Goal: Information Seeking & Learning: Learn about a topic

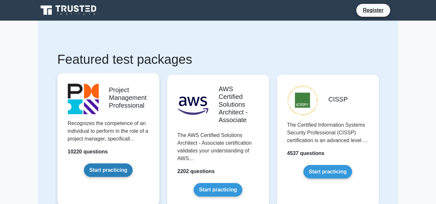
click at [125, 172] on link "Start practicing" at bounding box center [108, 171] width 49 height 14
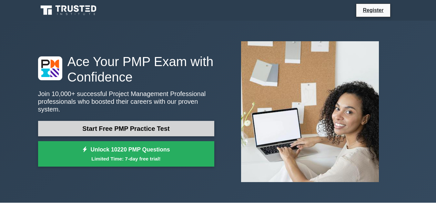
click at [138, 128] on link "Start Free PMP Practice Test" at bounding box center [126, 128] width 176 height 15
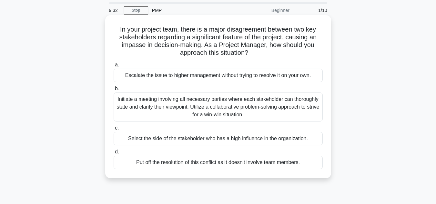
scroll to position [32, 0]
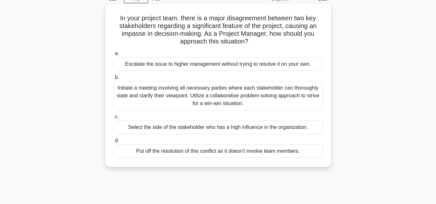
click at [167, 94] on div "Initiate a meeting involving all necessary parties where each stakeholder can t…" at bounding box center [218, 95] width 209 height 29
click at [114, 80] on input "b. Initiate a meeting involving all necessary parties where each stakeholder ca…" at bounding box center [114, 78] width 0 height 4
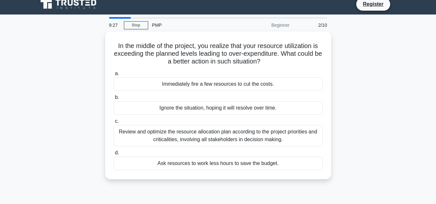
scroll to position [0, 0]
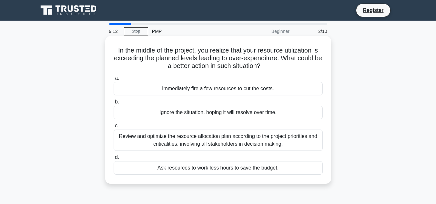
click at [170, 139] on div "Review and optimize the resource allocation plan according to the project prior…" at bounding box center [218, 140] width 209 height 21
click at [114, 128] on input "c. Review and optimize the resource allocation plan according to the project pr…" at bounding box center [114, 126] width 0 height 4
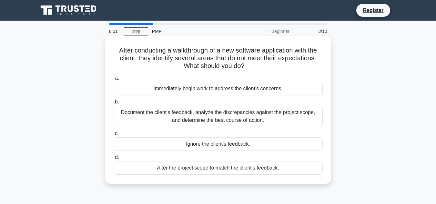
click at [219, 92] on div "Immediately begin work to address the client's concerns." at bounding box center [218, 89] width 209 height 14
click at [114, 80] on input "a. Immediately begin work to address the client's concerns." at bounding box center [114, 78] width 0 height 4
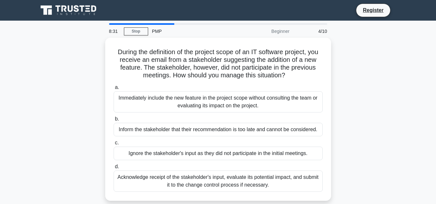
scroll to position [32, 0]
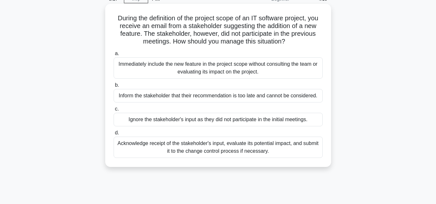
click at [249, 149] on div "Acknowledge receipt of the stakeholder's input, evaluate its potential impact, …" at bounding box center [218, 147] width 209 height 21
click at [114, 135] on input "d. Acknowledge receipt of the stakeholder's input, evaluate its potential impac…" at bounding box center [114, 133] width 0 height 4
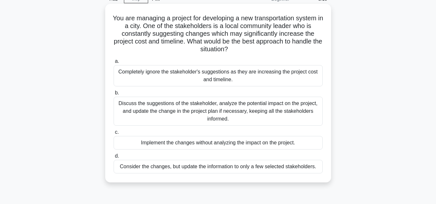
scroll to position [65, 0]
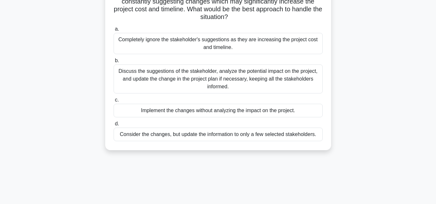
click at [295, 84] on div "Discuss the suggestions of the stakeholder, analyze the potential impact on the…" at bounding box center [218, 79] width 209 height 29
click at [114, 63] on input "b. Discuss the suggestions of the stakeholder, analyze the potential impact on …" at bounding box center [114, 61] width 0 height 4
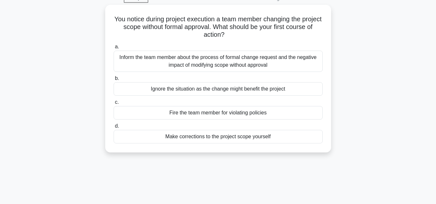
scroll to position [0, 0]
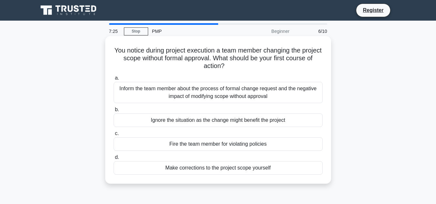
click at [226, 90] on div "Inform the team member about the process of formal change request and the negat…" at bounding box center [218, 92] width 209 height 21
click at [114, 80] on input "a. Inform the team member about the process of formal change request and the ne…" at bounding box center [114, 78] width 0 height 4
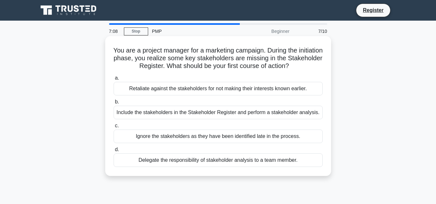
click at [235, 113] on div "Include the stakeholders in the Stakeholder Register and perform a stakeholder …" at bounding box center [218, 113] width 209 height 14
click at [114, 104] on input "b. Include the stakeholders in the Stakeholder Register and perform a stakehold…" at bounding box center [114, 102] width 0 height 4
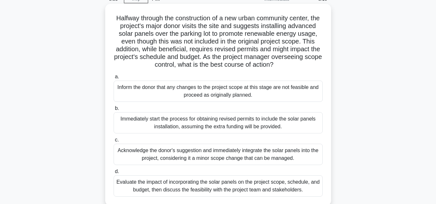
scroll to position [65, 0]
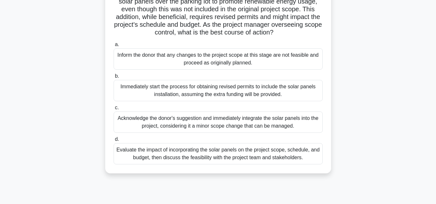
click at [248, 132] on div "Acknowledge the donor's suggestion and immediately integrate the solar panels i…" at bounding box center [218, 122] width 209 height 21
click at [114, 110] on input "c. Acknowledge the donor's suggestion and immediately integrate the solar panel…" at bounding box center [114, 108] width 0 height 4
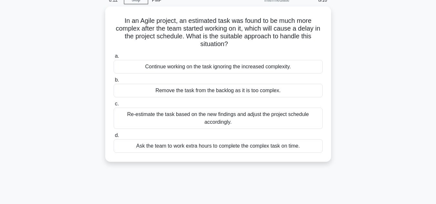
scroll to position [0, 0]
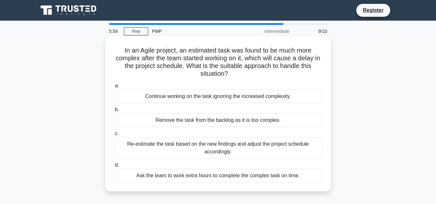
click at [253, 120] on div "Remove the task from the backlog as it is too complex." at bounding box center [218, 121] width 209 height 14
click at [114, 112] on input "b. Remove the task from the backlog as it is too complex." at bounding box center [114, 110] width 0 height 4
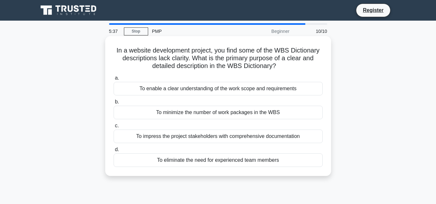
click at [263, 91] on div "To enable a clear understanding of the work scope and requirements" at bounding box center [218, 89] width 209 height 14
click at [114, 80] on input "a. To enable a clear understanding of the work scope and requirements" at bounding box center [114, 78] width 0 height 4
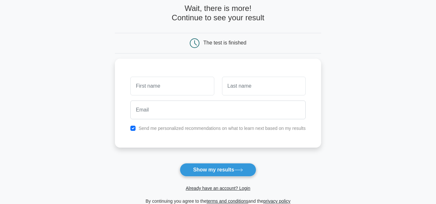
scroll to position [65, 0]
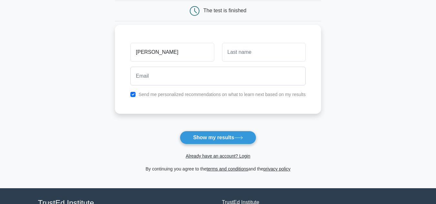
type input "[PERSON_NAME]"
click at [246, 56] on input "text" at bounding box center [264, 52] width 84 height 19
type input "Wairimu"
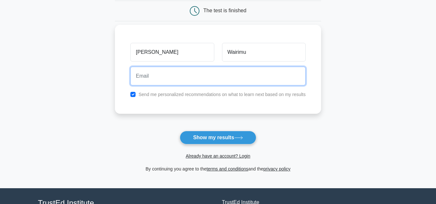
click at [157, 75] on input "email" at bounding box center [217, 76] width 175 height 19
type input "[EMAIL_ADDRESS][DOMAIN_NAME]"
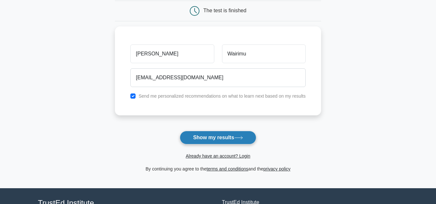
click at [198, 140] on button "Show my results" at bounding box center [218, 138] width 76 height 14
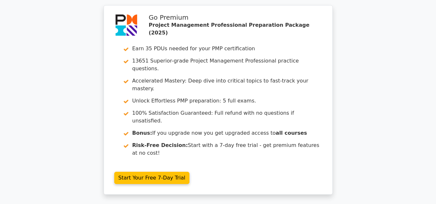
scroll to position [1148, 0]
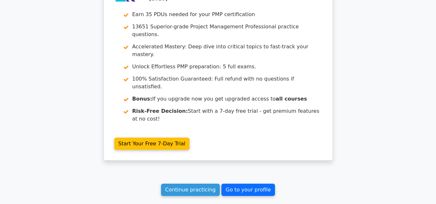
click at [255, 184] on link "Go to your profile" at bounding box center [248, 190] width 54 height 12
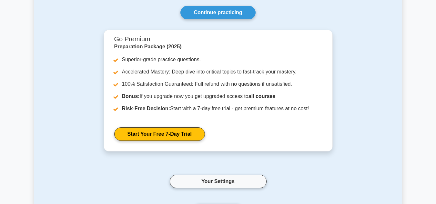
scroll to position [65, 0]
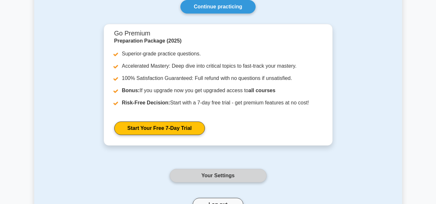
click at [217, 174] on link "Your Settings" at bounding box center [218, 176] width 97 height 14
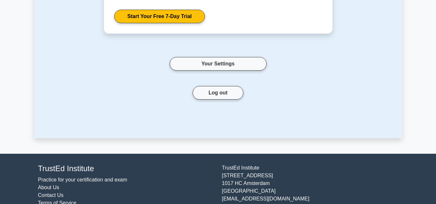
scroll to position [161, 0]
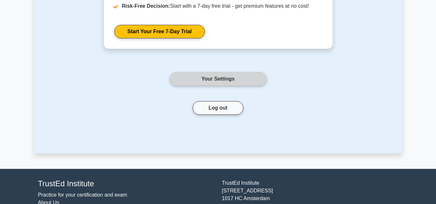
click at [233, 76] on link "Your Settings" at bounding box center [218, 79] width 97 height 14
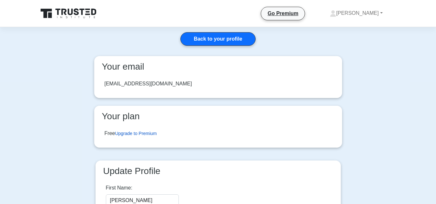
click at [151, 133] on link "Upgrade to Premium" at bounding box center [136, 133] width 42 height 5
